Goal: Information Seeking & Learning: Check status

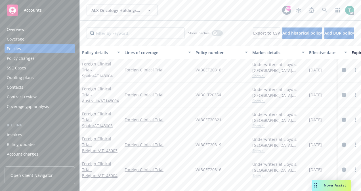
scroll to position [105, 0]
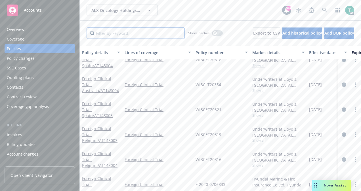
click at [139, 34] on input "Filter by keyword..." at bounding box center [136, 33] width 98 height 11
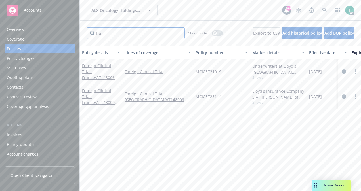
scroll to position [0, 0]
click at [109, 70] on link "Foreign Clinical Trial - [GEOGRAPHIC_DATA]/AT148006" at bounding box center [98, 71] width 33 height 17
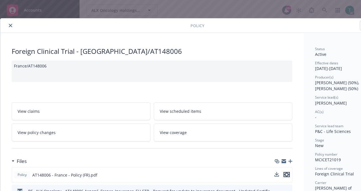
click at [289, 174] on icon "preview file" at bounding box center [286, 175] width 5 height 4
click at [11, 24] on icon "close" at bounding box center [10, 25] width 3 height 3
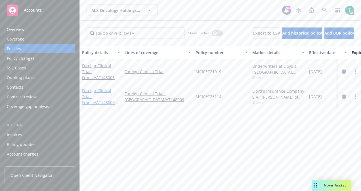
click at [103, 92] on link "Foreign Clinical Trial - France/AT148009 (ASPEN-09-03)" at bounding box center [98, 99] width 33 height 23
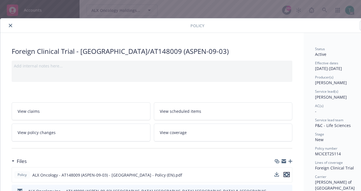
click at [288, 173] on icon "preview file" at bounding box center [286, 175] width 5 height 4
click at [13, 26] on button "close" at bounding box center [10, 25] width 7 height 7
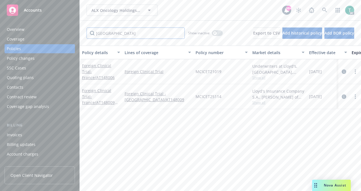
click at [124, 34] on input "france" at bounding box center [136, 33] width 98 height 11
type input "f"
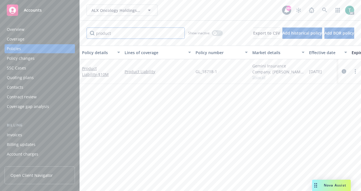
type input "product"
click at [99, 67] on link "Product Liability - $10M" at bounding box center [95, 71] width 27 height 11
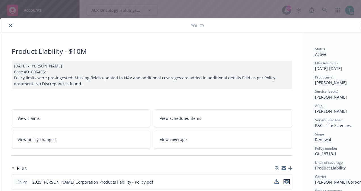
click at [288, 180] on icon "preview file" at bounding box center [286, 182] width 5 height 4
click at [12, 25] on icon "close" at bounding box center [10, 25] width 3 height 3
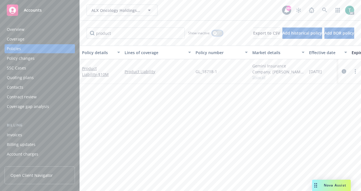
click at [214, 34] on icon "button" at bounding box center [215, 33] width 2 height 2
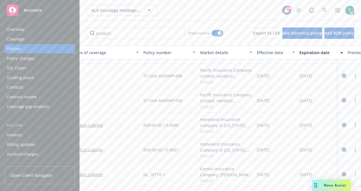
scroll to position [161, 0]
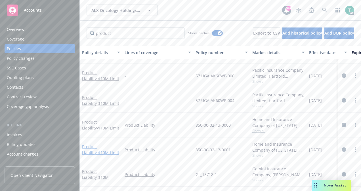
click at [101, 144] on link "Product Liability - $10M Limit" at bounding box center [100, 149] width 37 height 11
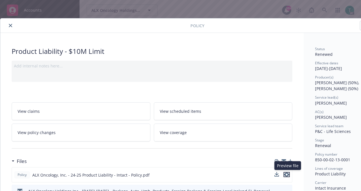
click at [287, 174] on icon "preview file" at bounding box center [286, 175] width 5 height 4
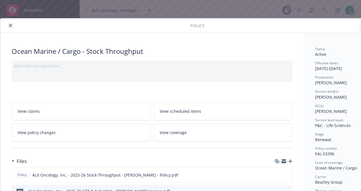
scroll to position [17, 0]
